Goal: Answer question/provide support

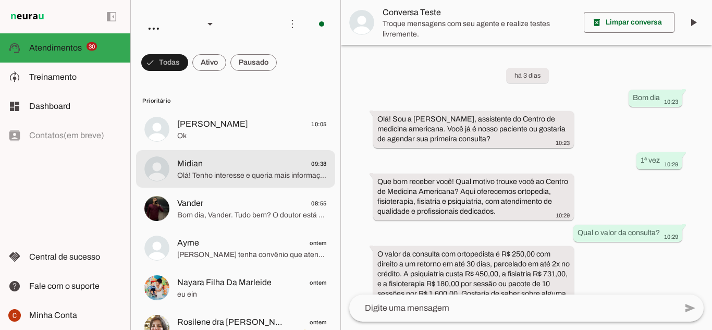
scroll to position [118, 0]
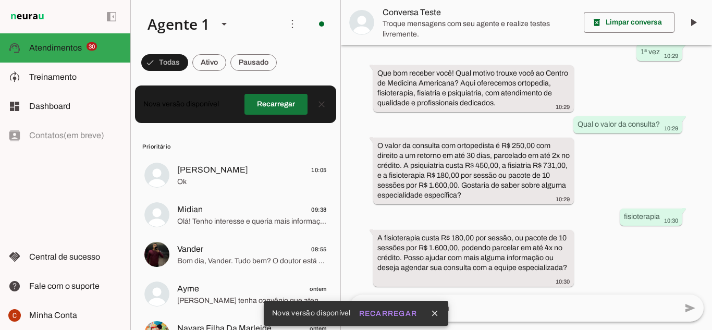
click at [282, 97] on span at bounding box center [275, 104] width 63 height 25
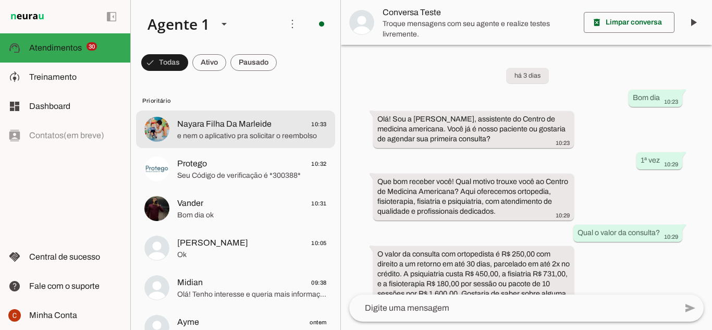
click at [205, 136] on span "e nem o aplicativo pra solicitar o reembolso" at bounding box center [251, 136] width 149 height 10
